Goal: Task Accomplishment & Management: Manage account settings

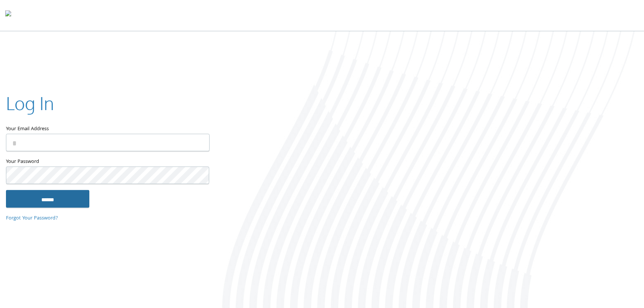
type input "**********"
click at [65, 197] on input "******" at bounding box center [47, 199] width 83 height 18
type input "**********"
click at [54, 200] on input "******" at bounding box center [47, 199] width 83 height 18
